Goal: Information Seeking & Learning: Check status

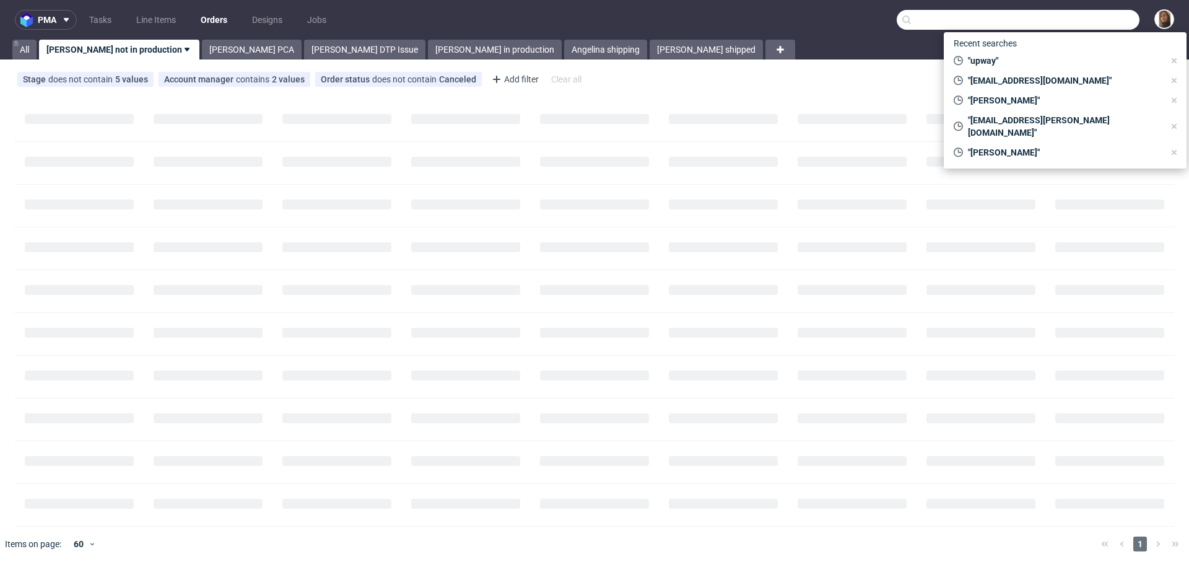
click at [1087, 20] on input "text" at bounding box center [1018, 20] width 243 height 20
paste input "R127167054"
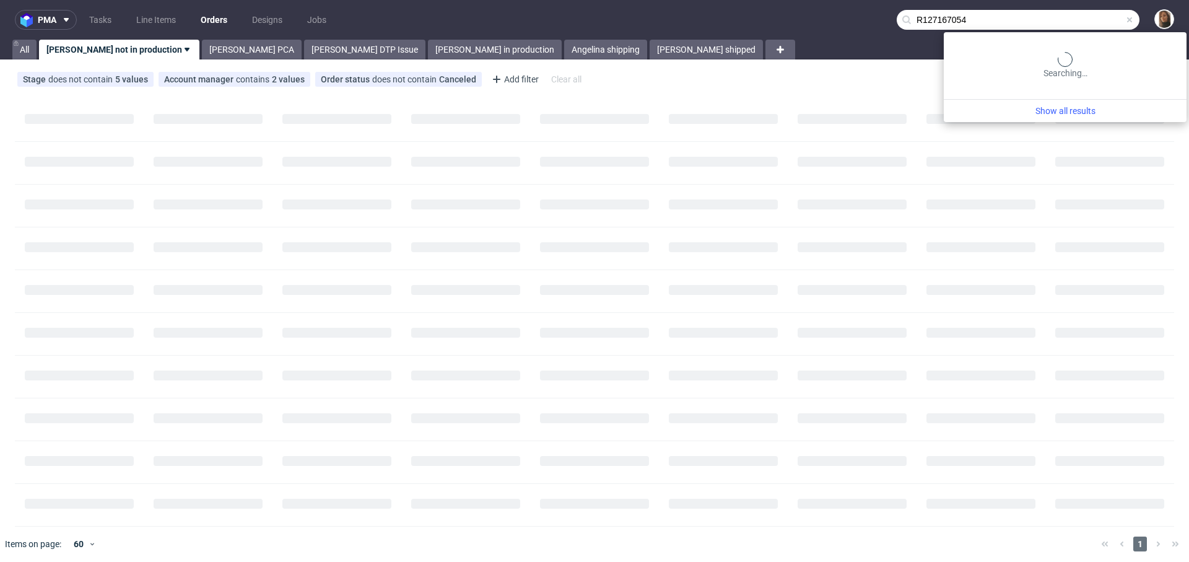
type input "R127167054"
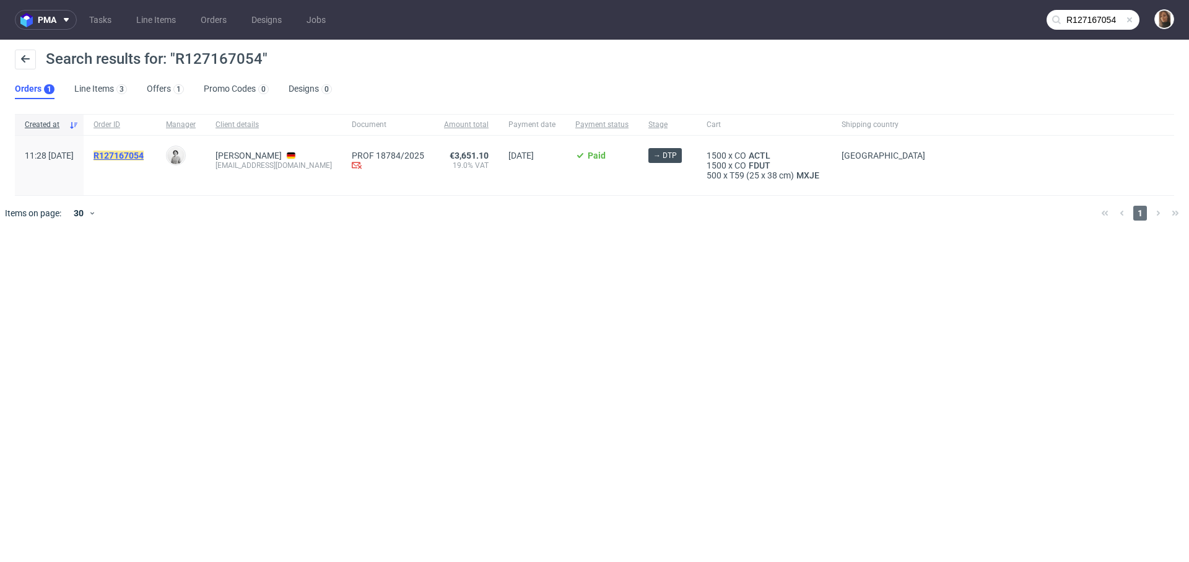
click at [144, 157] on mark "R127167054" at bounding box center [119, 156] width 50 height 10
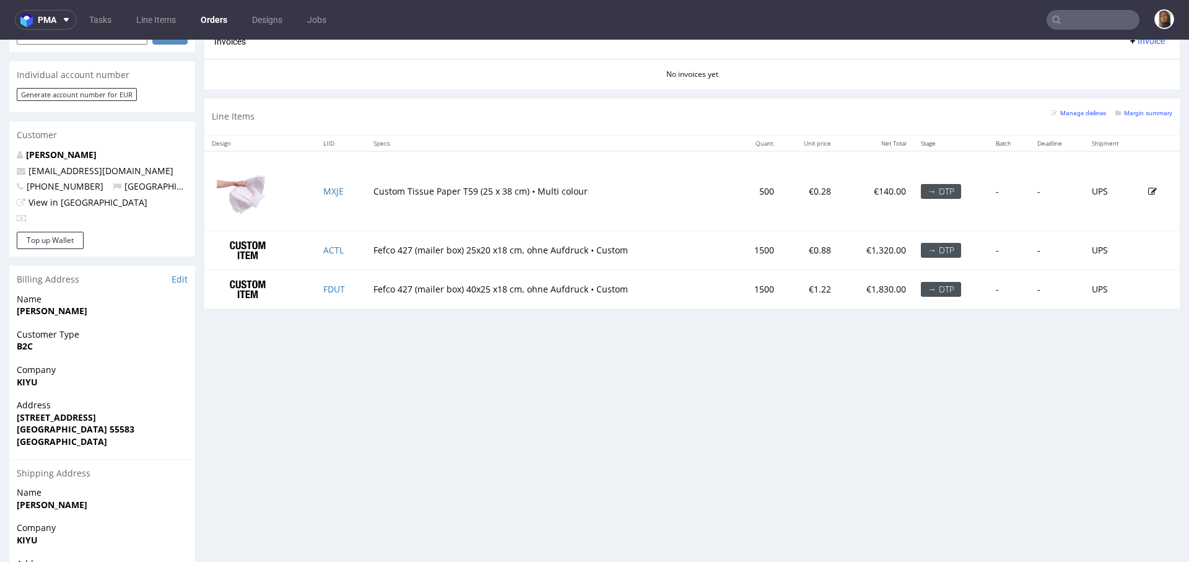
scroll to position [566, 0]
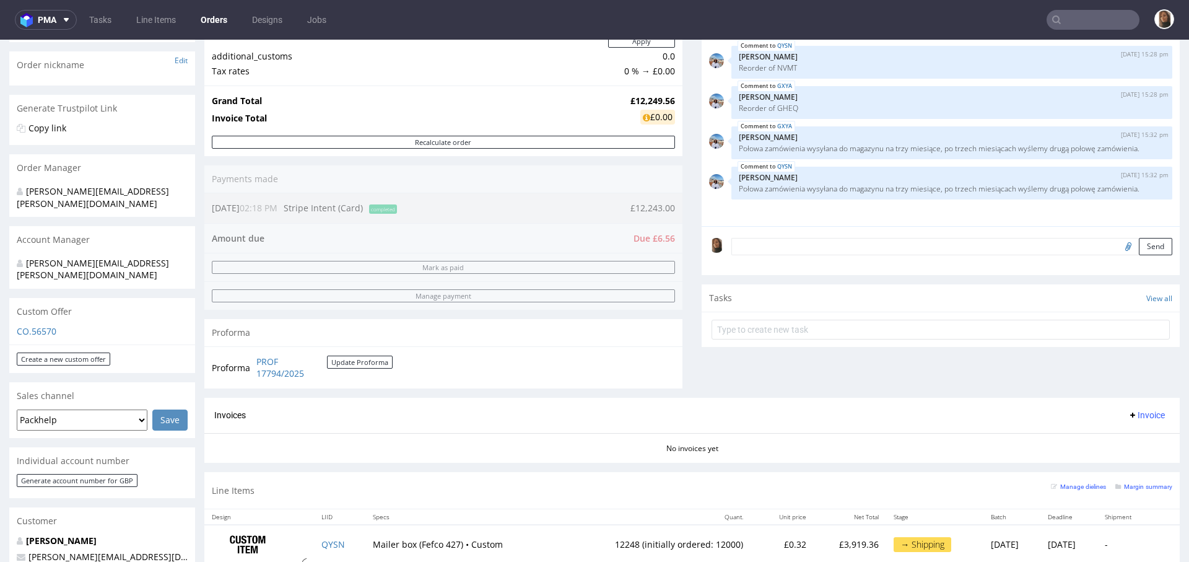
scroll to position [588, 0]
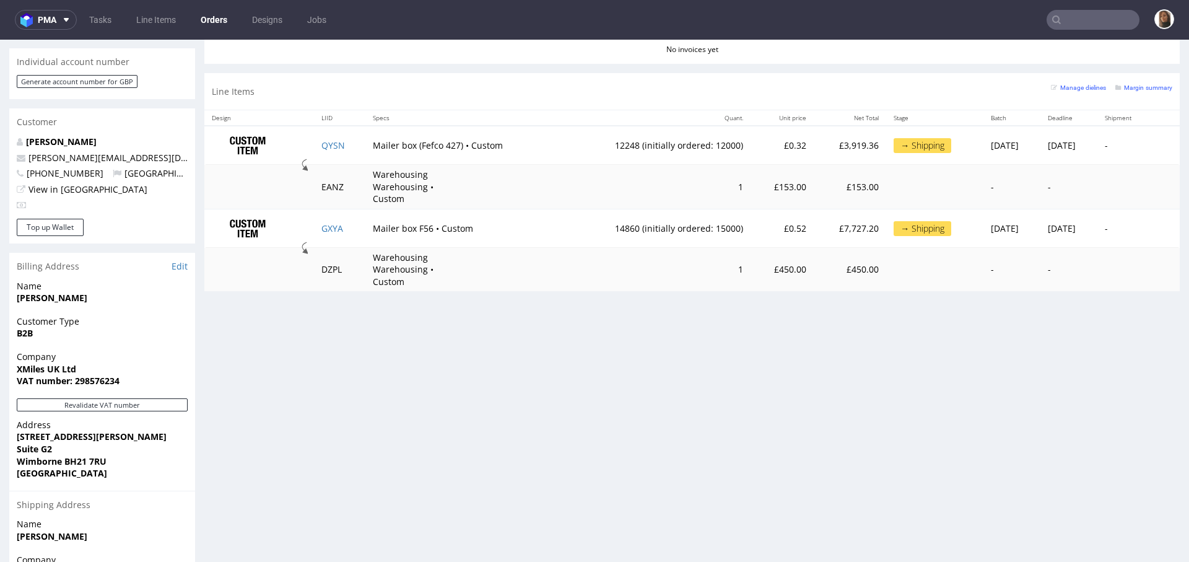
click at [559, 261] on td "1" at bounding box center [654, 270] width 191 height 44
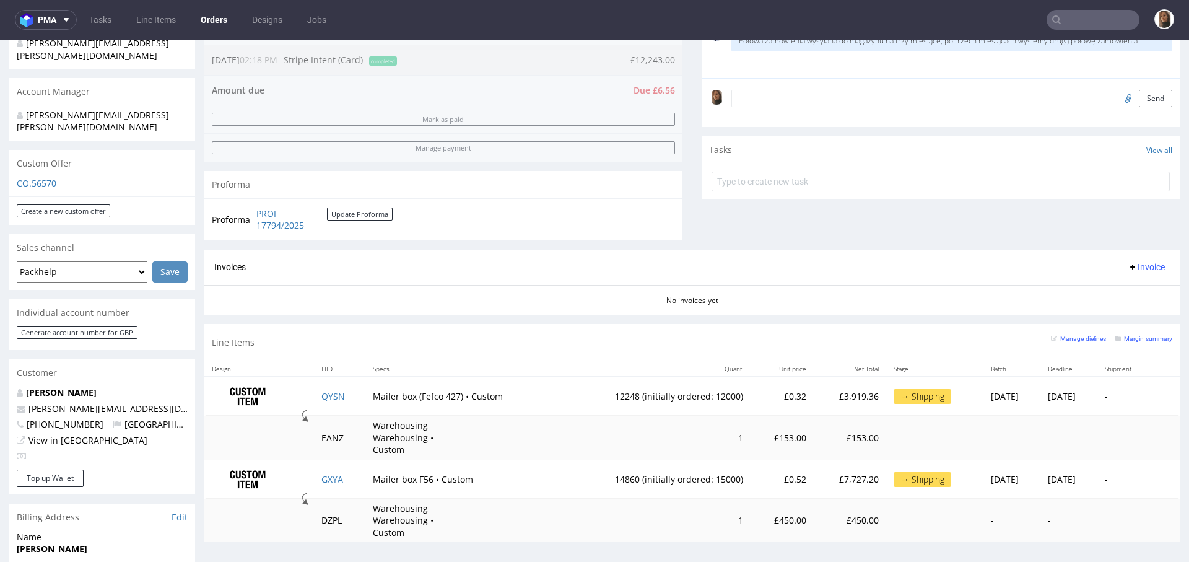
scroll to position [375, 0]
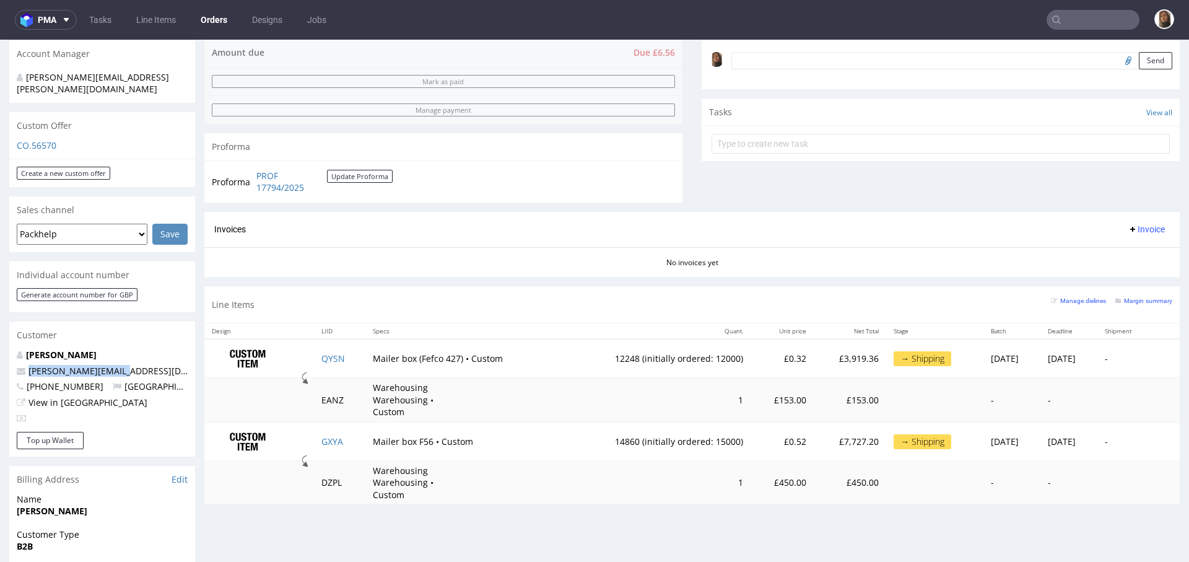
drag, startPoint x: 127, startPoint y: 349, endPoint x: 20, endPoint y: 347, distance: 107.2
click at [19, 365] on p "anthony@xmiles.co.uk" at bounding box center [102, 371] width 171 height 12
copy span "anthony@xmiles.co.uk"
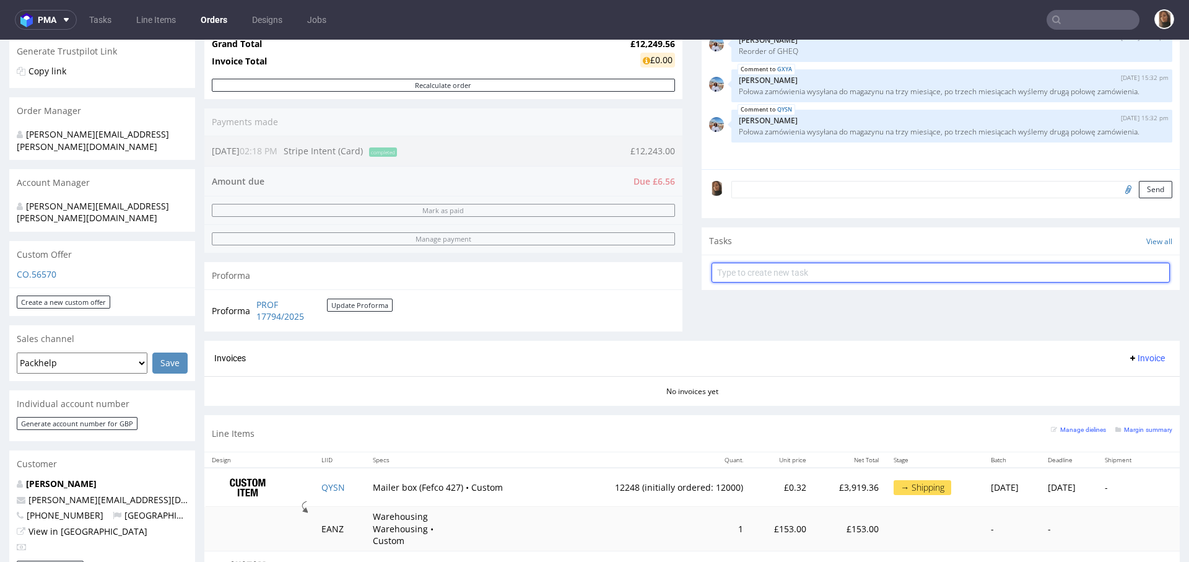
click at [893, 271] on input "text" at bounding box center [941, 273] width 458 height 20
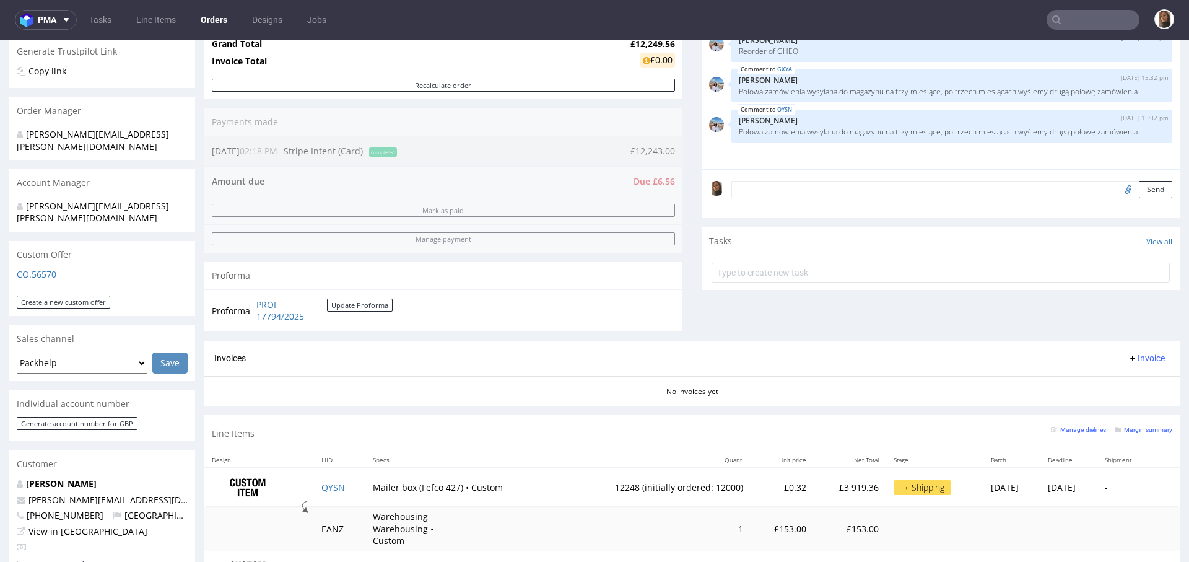
click at [870, 217] on div "Comments User (5) Order (1) Automatic (0) Attachments (0) All (5) View all (5) …" at bounding box center [941, 123] width 478 height 435
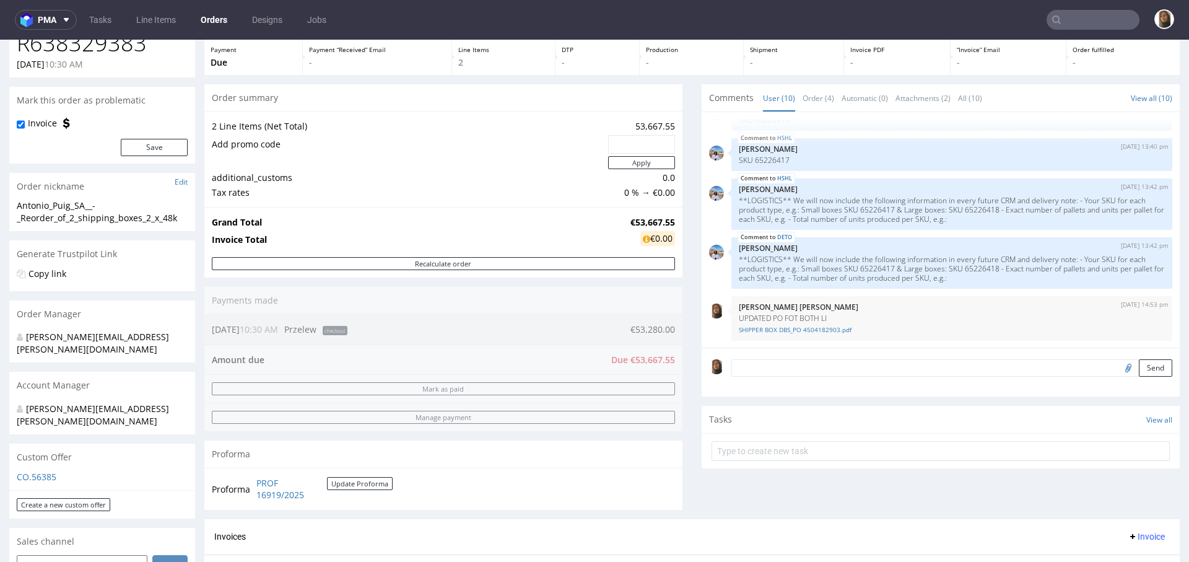
scroll to position [422, 0]
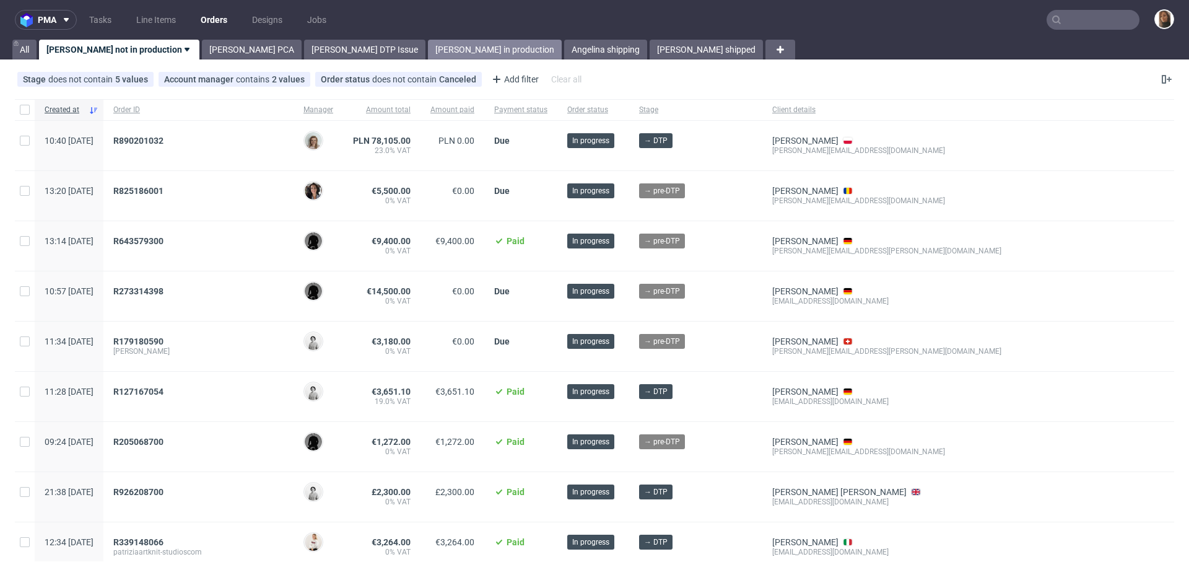
click at [428, 41] on link "Angelina in production" at bounding box center [495, 50] width 134 height 20
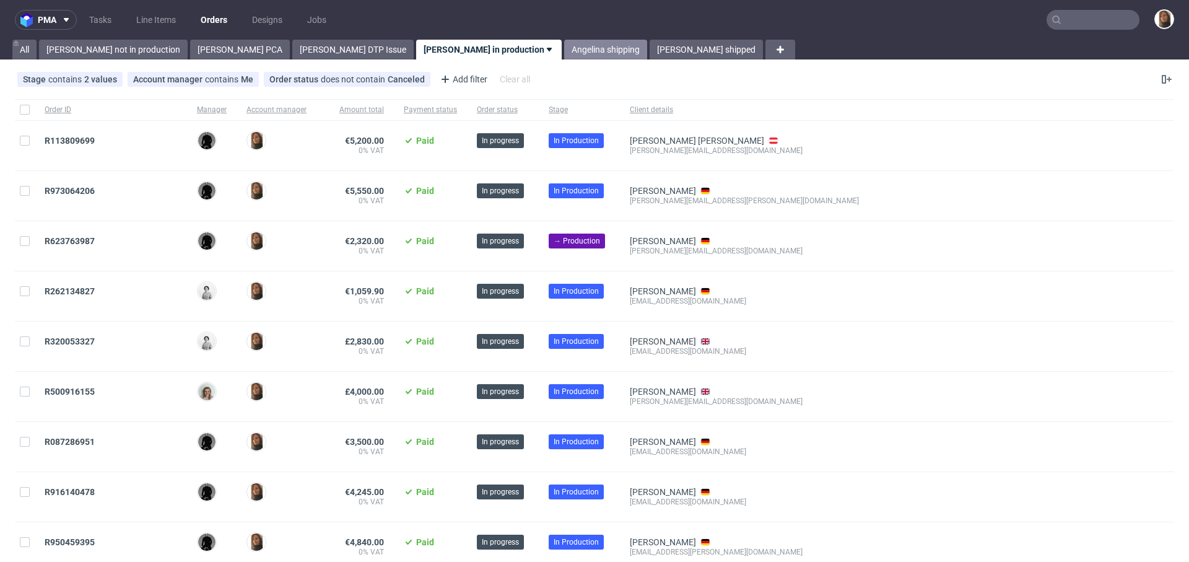
click at [564, 53] on link "Angelina shipping" at bounding box center [605, 50] width 83 height 20
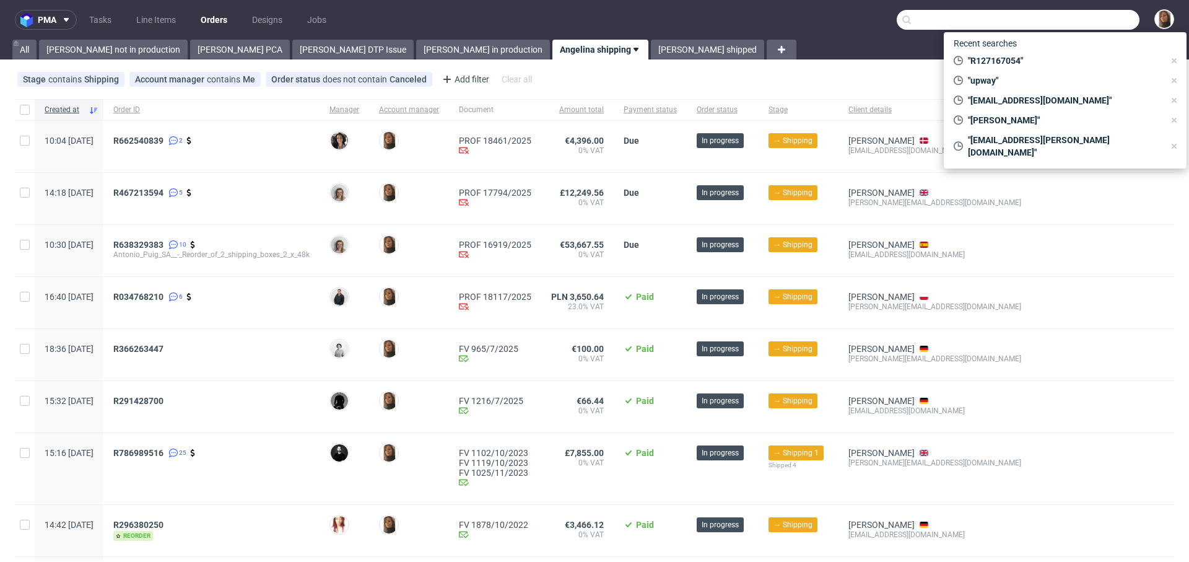
click at [1092, 14] on input "text" at bounding box center [1018, 20] width 243 height 20
paste input "lucas@clubaurea.com"
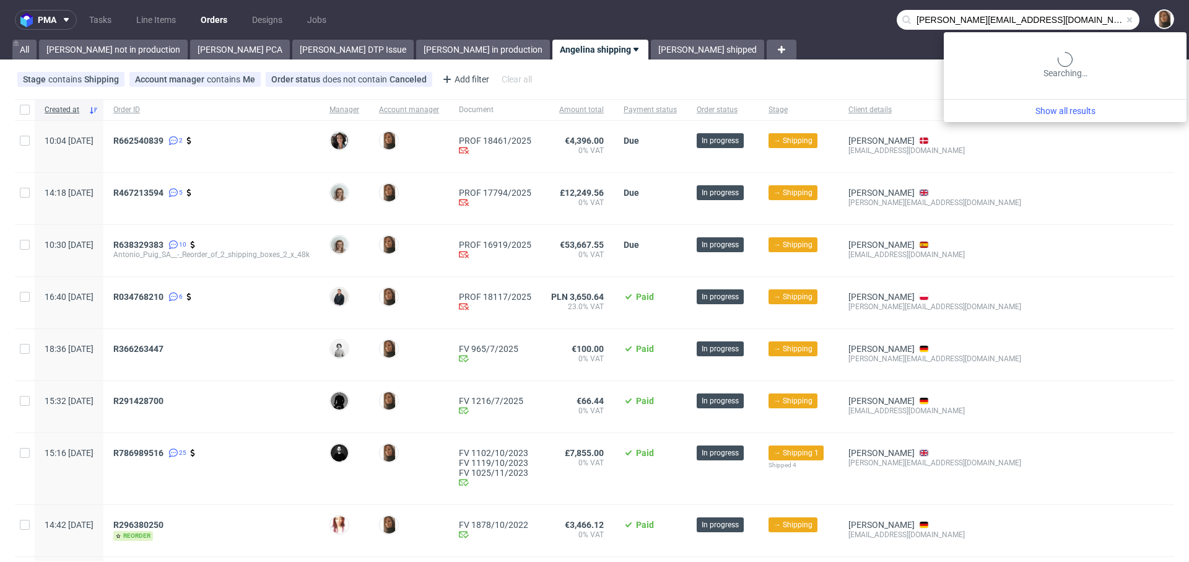
type input "lucas@clubaurea.com"
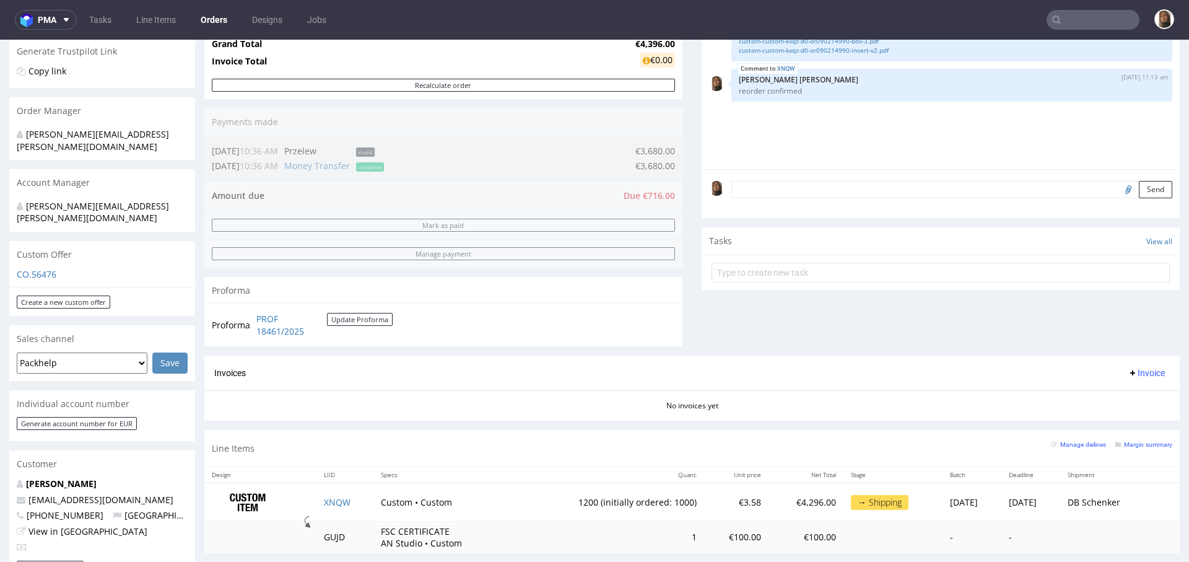
scroll to position [338, 0]
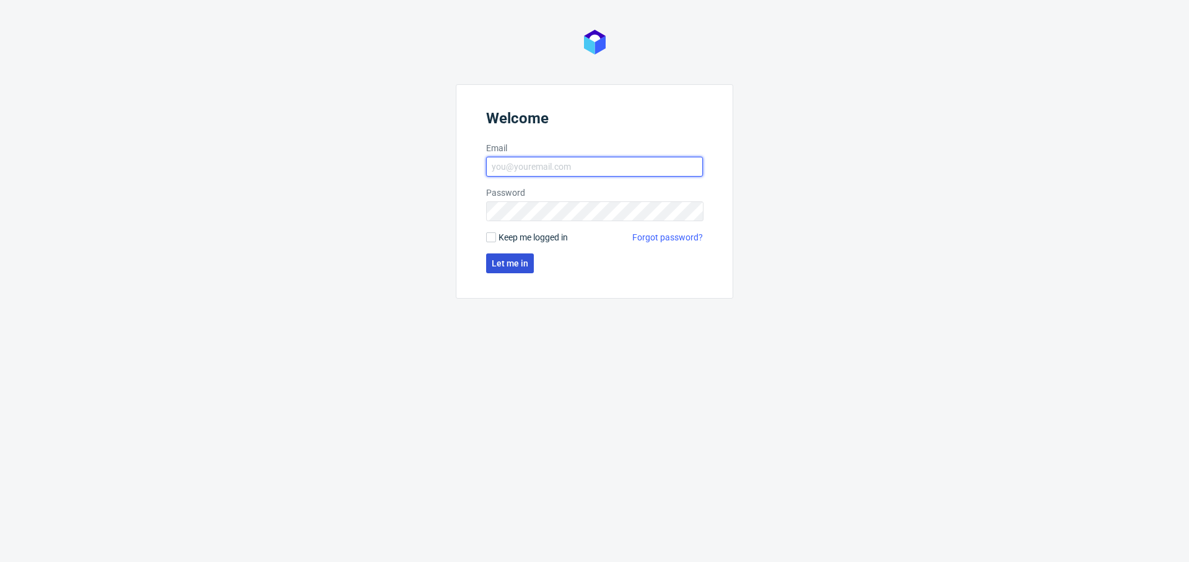
type input "[PERSON_NAME][EMAIL_ADDRESS][PERSON_NAME][DOMAIN_NAME]"
click at [513, 271] on button "Let me in" at bounding box center [510, 263] width 48 height 20
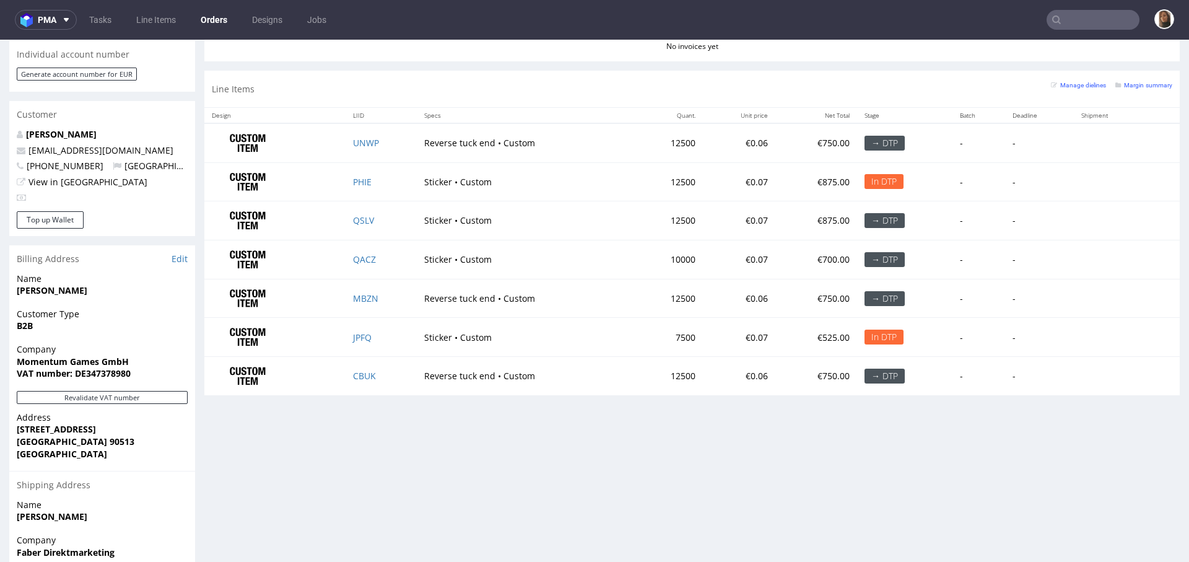
scroll to position [598, 0]
